Goal: Navigation & Orientation: Find specific page/section

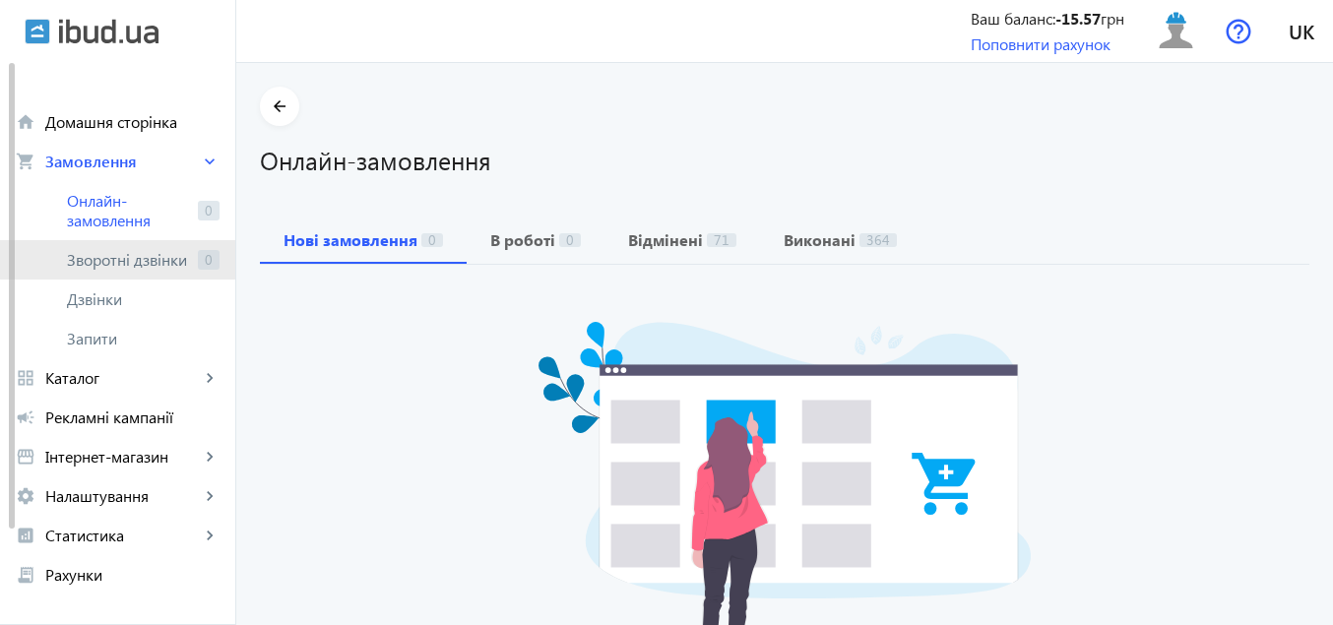
click at [119, 258] on span "Зворотні дзвінки" at bounding box center [128, 260] width 123 height 20
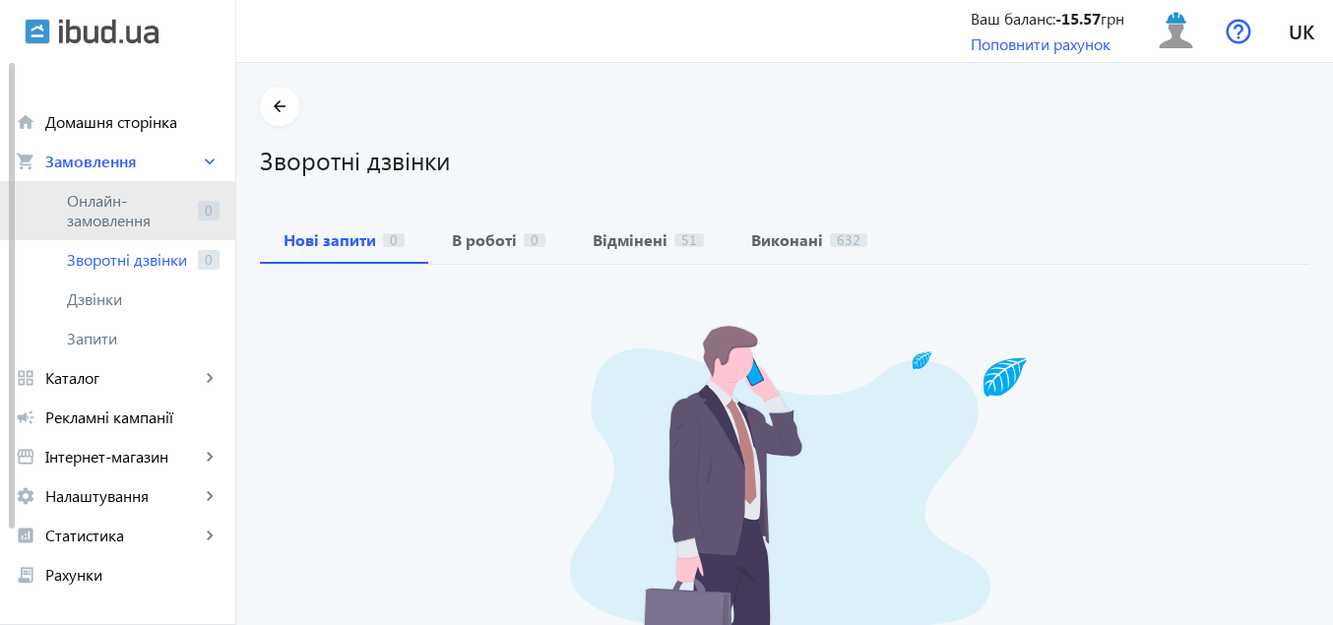
click at [145, 208] on span "Онлайн-замовлення" at bounding box center [128, 210] width 123 height 39
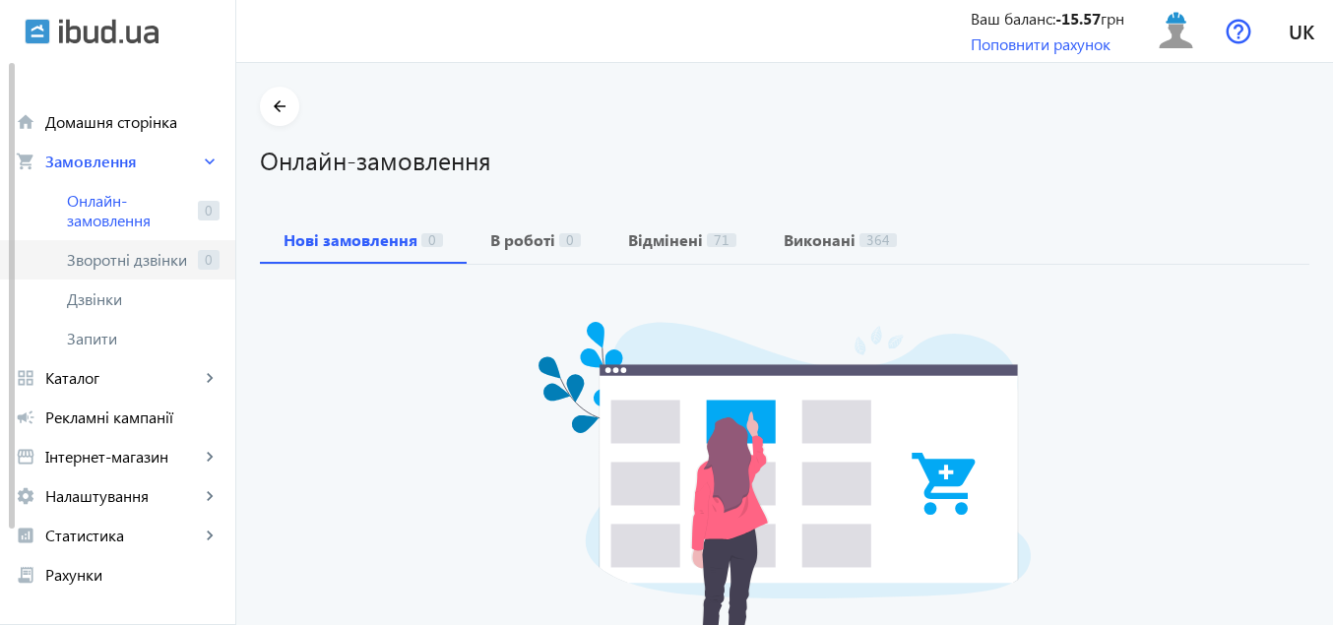
click at [143, 258] on span "Зворотні дзвінки" at bounding box center [128, 260] width 123 height 20
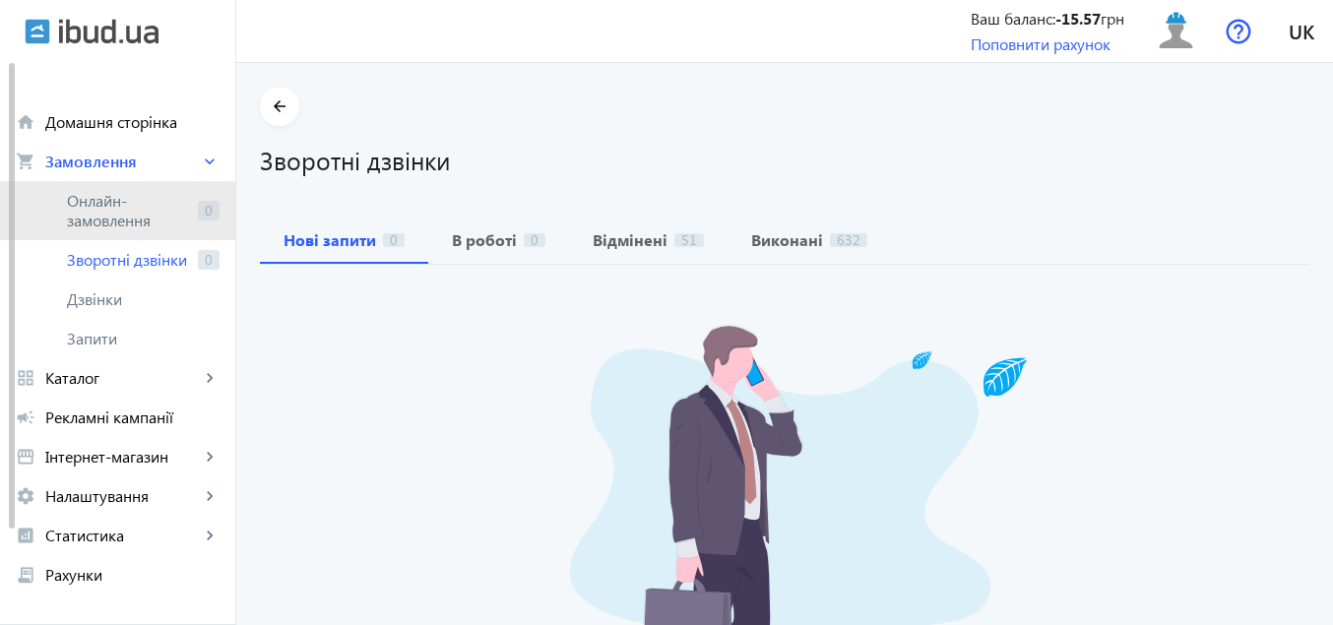
click at [142, 218] on span "Онлайн-замовлення" at bounding box center [128, 210] width 123 height 39
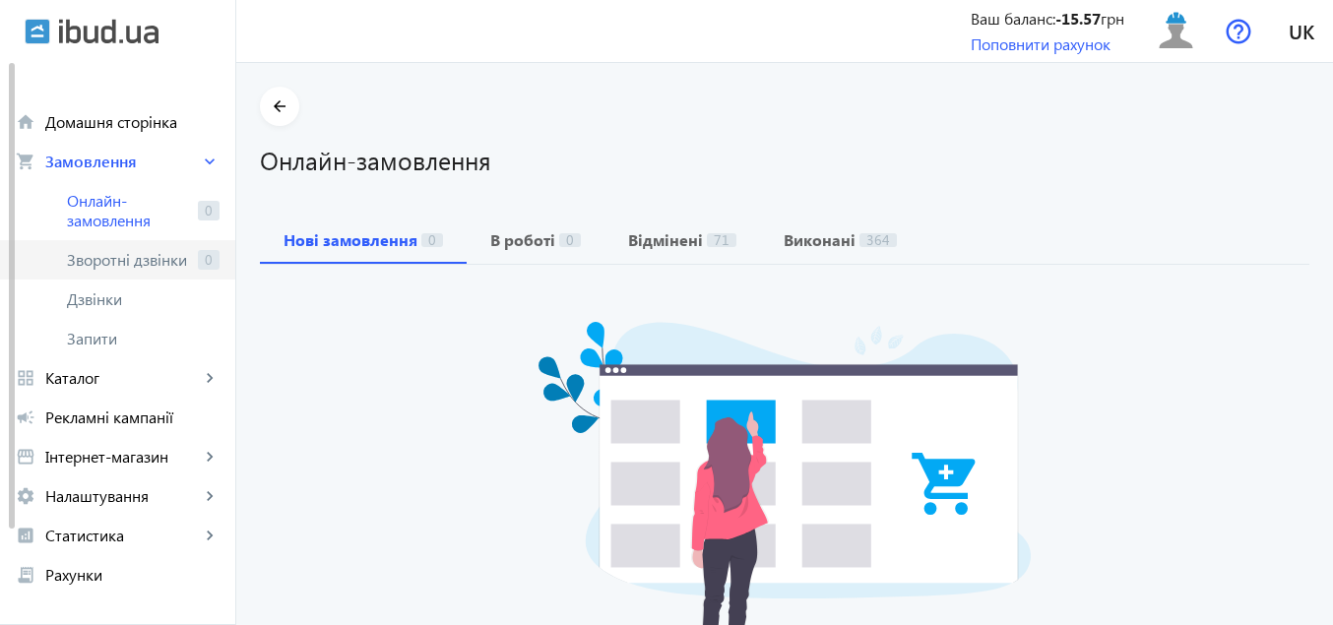
click at [119, 266] on span "Зворотні дзвінки" at bounding box center [128, 260] width 123 height 20
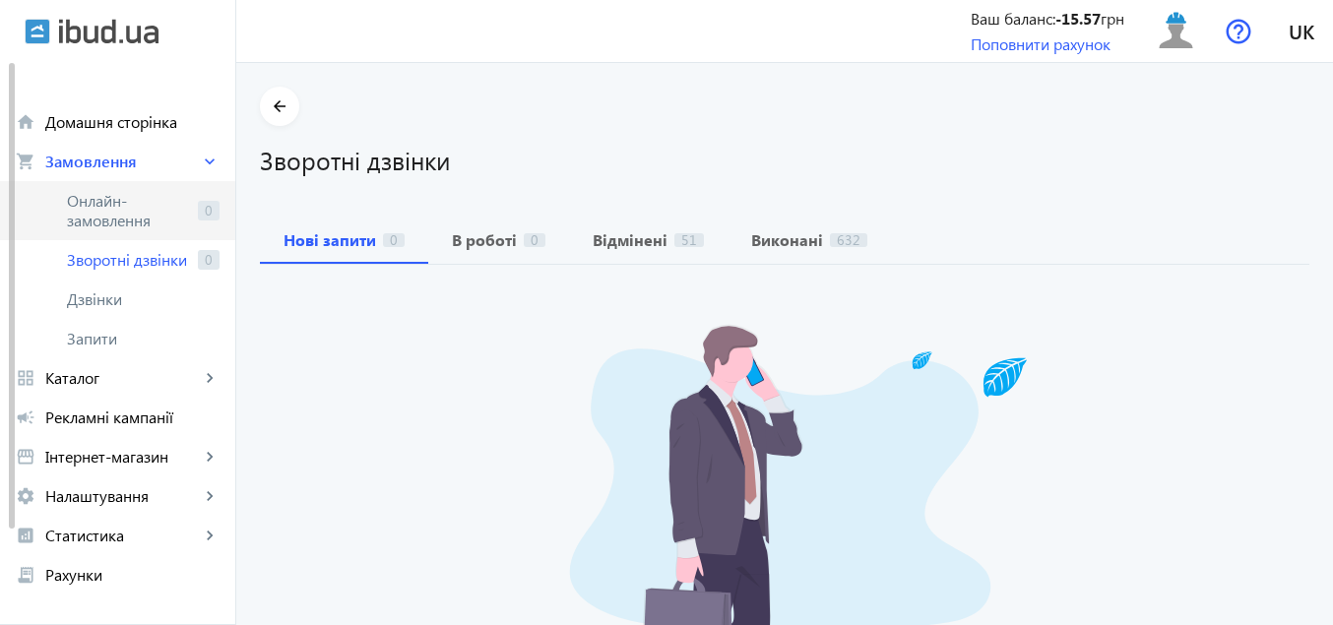
click at [117, 209] on span "Онлайн-замовлення" at bounding box center [128, 210] width 123 height 39
